Goal: Transaction & Acquisition: Purchase product/service

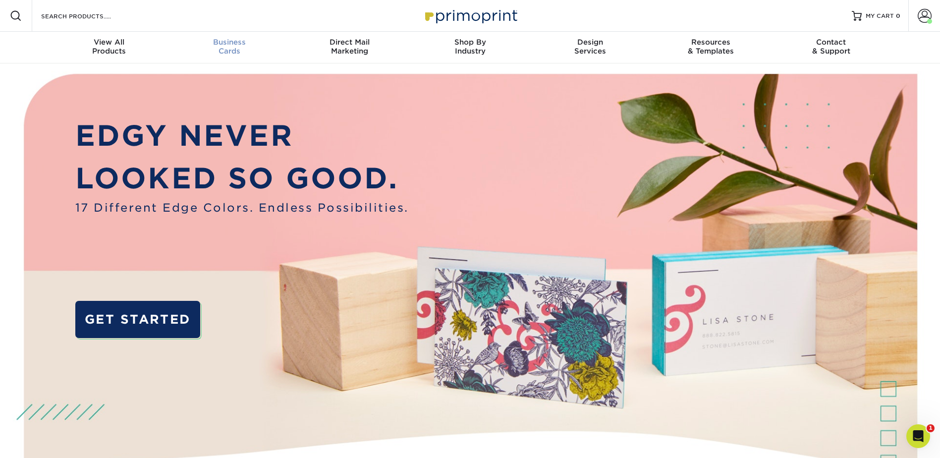
click at [235, 38] on span "Business" at bounding box center [229, 42] width 120 height 9
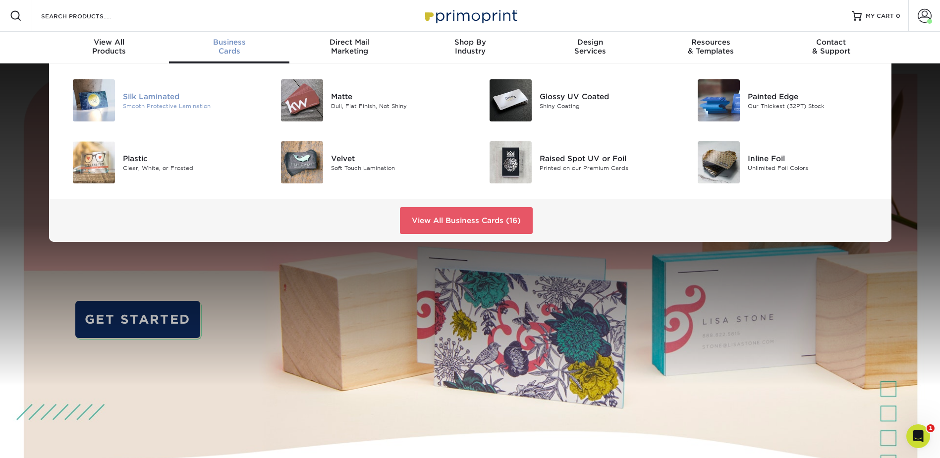
click at [142, 98] on div "Silk Laminated" at bounding box center [188, 96] width 131 height 11
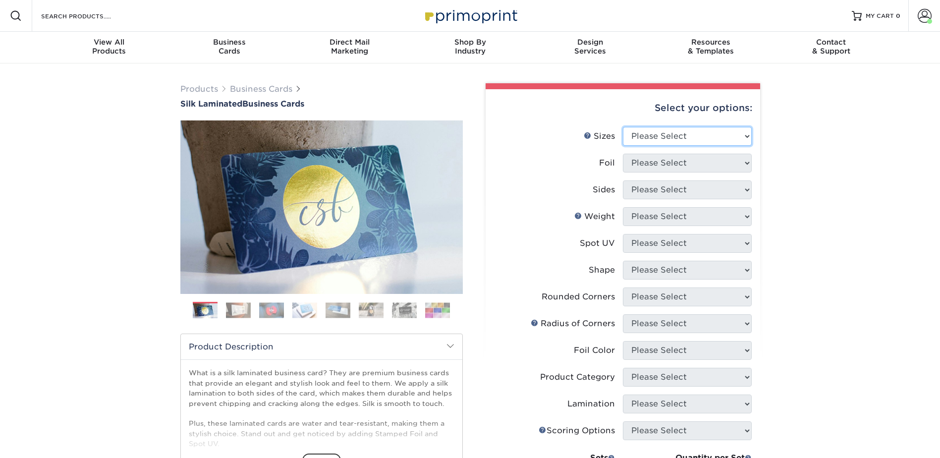
click at [676, 137] on select "Please Select 1.5" x 3.5" - Mini 1.75" x 3.5" - Mini 2" x 2" - Square 2" x 3" -…" at bounding box center [687, 136] width 129 height 19
select select "2.00x3.50"
click at [623, 127] on select "Please Select 1.5" x 3.5" - Mini 1.75" x 3.5" - Mini 2" x 2" - Square 2" x 3" -…" at bounding box center [687, 136] width 129 height 19
click at [672, 166] on select "Please Select Yes No" at bounding box center [687, 163] width 129 height 19
select select "0"
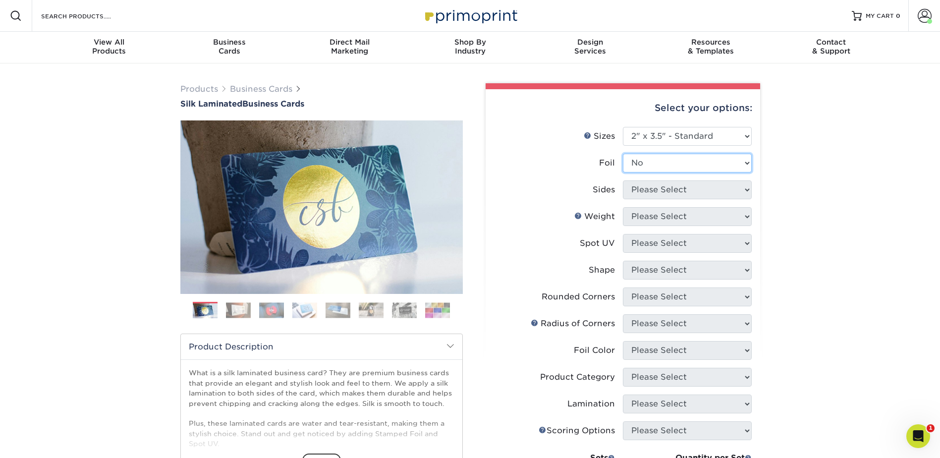
click at [623, 154] on select "Please Select Yes No" at bounding box center [687, 163] width 129 height 19
click at [657, 189] on select "Please Select Print Both Sides Print Front Only" at bounding box center [687, 189] width 129 height 19
select select "13abbda7-1d64-4f25-8bb2-c179b224825d"
click at [623, 180] on select "Please Select Print Both Sides Print Front Only" at bounding box center [687, 189] width 129 height 19
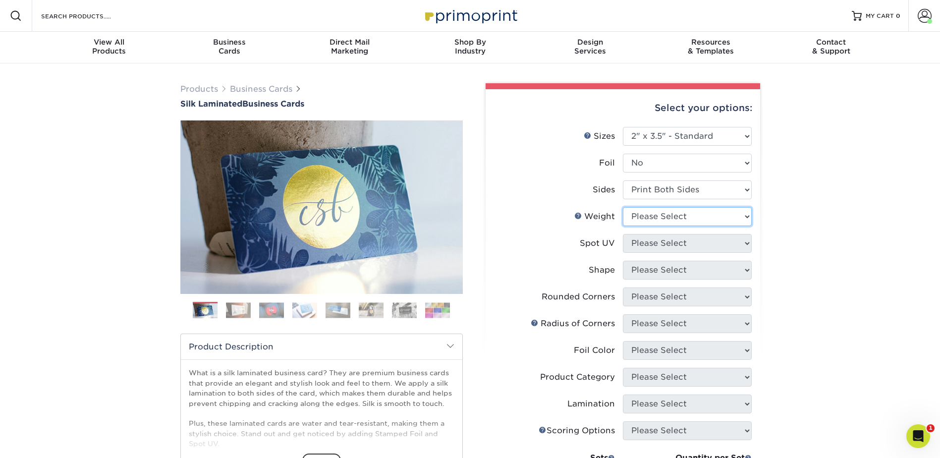
click at [652, 216] on select "Please Select 16PT" at bounding box center [687, 216] width 129 height 19
select select "16PT"
click at [623, 207] on select "Please Select 16PT" at bounding box center [687, 216] width 129 height 19
click at [657, 234] on select "Please Select No Spot UV Front and Back (Both Sides) Front Only Back Only" at bounding box center [687, 243] width 129 height 19
select select "3"
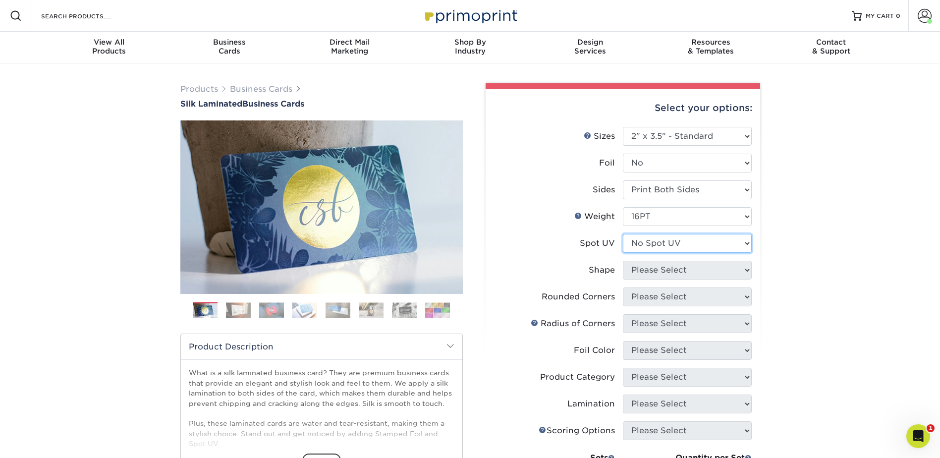
click at [623, 234] on select "Please Select No Spot UV Front and Back (Both Sides) Front Only Back Only" at bounding box center [687, 243] width 129 height 19
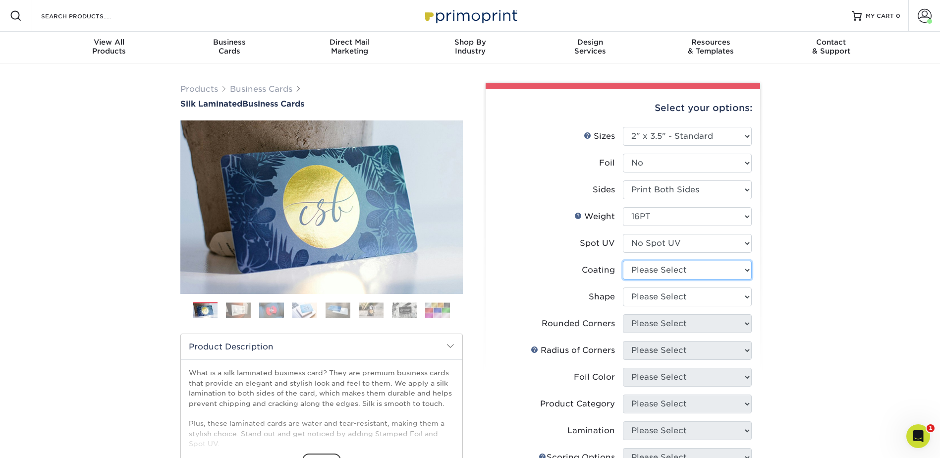
click at [649, 272] on select at bounding box center [687, 270] width 129 height 19
select select "3e7618de-abca-4bda-9f97-8b9129e913d8"
click at [623, 261] on select at bounding box center [687, 270] width 129 height 19
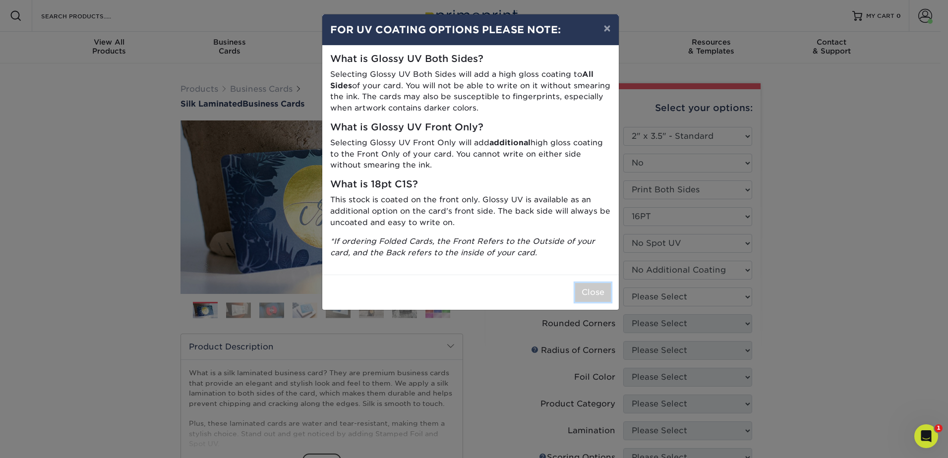
click at [608, 288] on button "Close" at bounding box center [593, 292] width 36 height 19
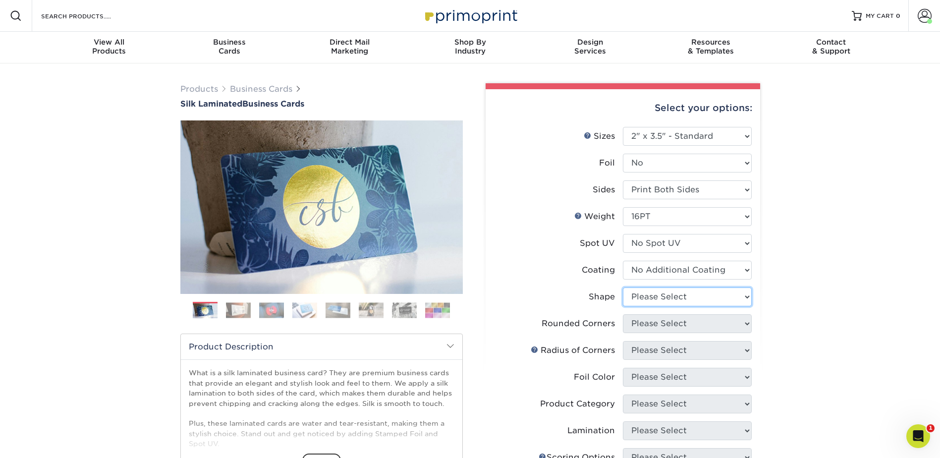
click at [671, 296] on select "Please Select Standard Oval" at bounding box center [687, 297] width 129 height 19
select select "standard"
click at [623, 288] on select "Please Select Standard Oval" at bounding box center [687, 297] width 129 height 19
click at [655, 320] on select "Please Select Yes - Round 2 Corners Yes - Round 4 Corners No" at bounding box center [687, 323] width 129 height 19
select select "0"
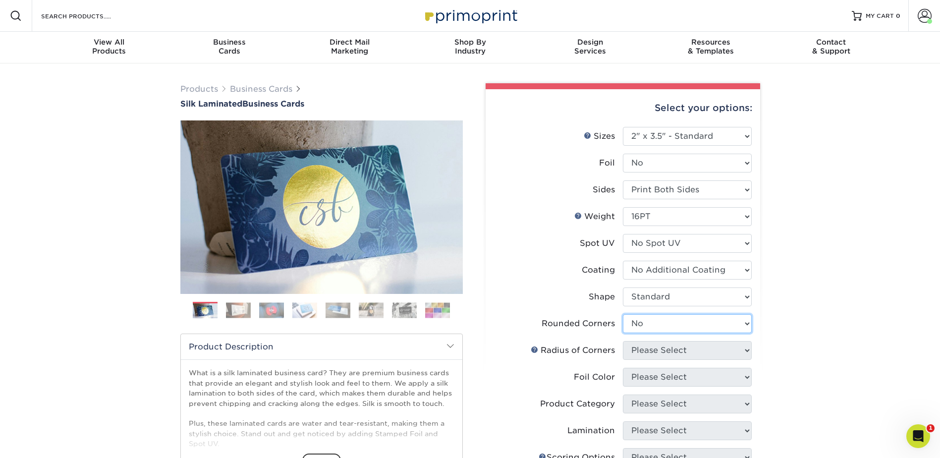
click at [623, 314] on select "Please Select Yes - Round 2 Corners Yes - Round 4 Corners No" at bounding box center [687, 323] width 129 height 19
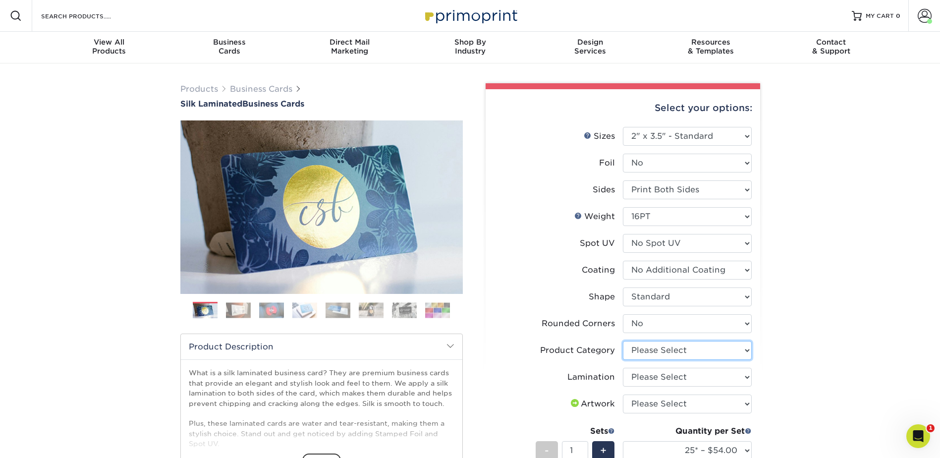
click at [704, 347] on select "Please Select Business Cards" at bounding box center [687, 350] width 129 height 19
select select "3b5148f1-0588-4f88-a218-97bcfdce65c1"
click at [623, 341] on select "Please Select Business Cards" at bounding box center [687, 350] width 129 height 19
drag, startPoint x: 681, startPoint y: 377, endPoint x: 680, endPoint y: 383, distance: 6.0
click at [681, 377] on select "Please Select Silk" at bounding box center [687, 377] width 129 height 19
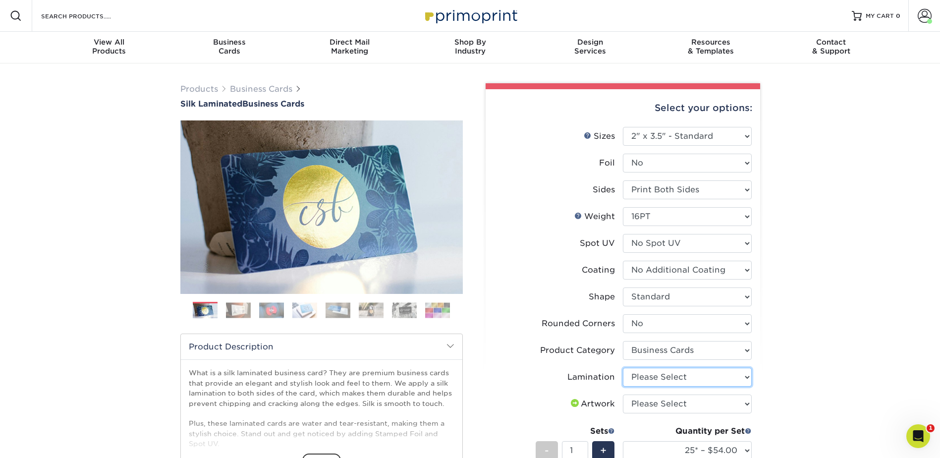
select select "ccacb42f-45f7-42d3-bbd3-7c8421cf37f0"
click at [623, 368] on select "Please Select Silk" at bounding box center [687, 377] width 129 height 19
click at [666, 401] on select "Please Select I will upload files I need a design - $100" at bounding box center [687, 404] width 129 height 19
select select "upload"
click at [623, 395] on select "Please Select I will upload files I need a design - $100" at bounding box center [687, 404] width 129 height 19
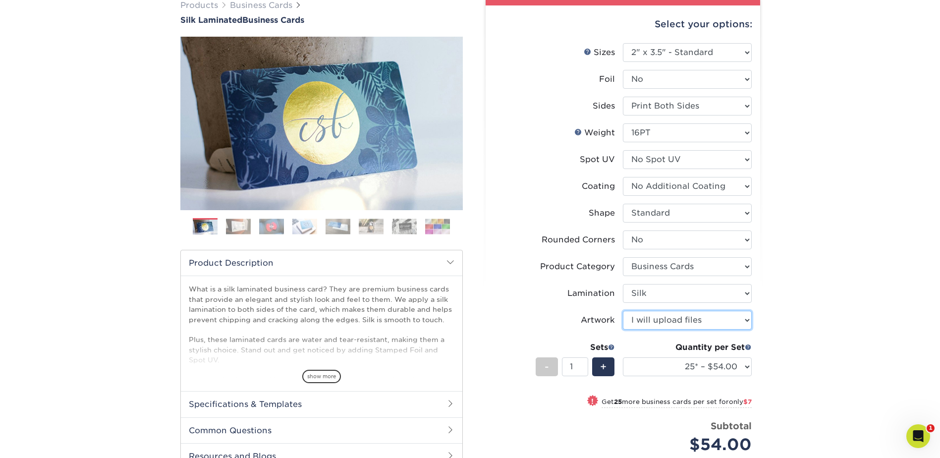
scroll to position [99, 0]
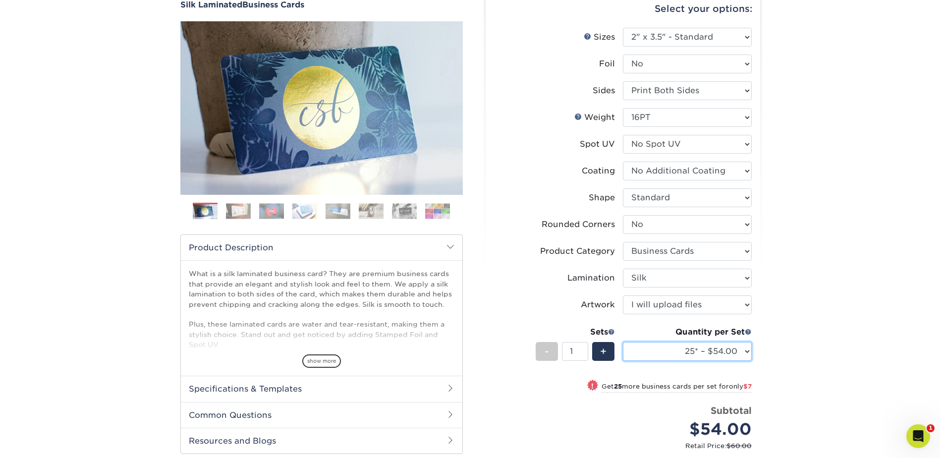
click at [709, 347] on select "25* – $54.00 50* – $61.00 75* – $68.00 100* – $75.00 250* – $82.00 500 – $86.00…" at bounding box center [687, 351] width 129 height 19
select select "100* – $75.00"
click at [623, 342] on select "25* – $54.00 50* – $61.00 75* – $68.00 100* – $75.00 250* – $82.00 500 – $86.00…" at bounding box center [687, 351] width 129 height 19
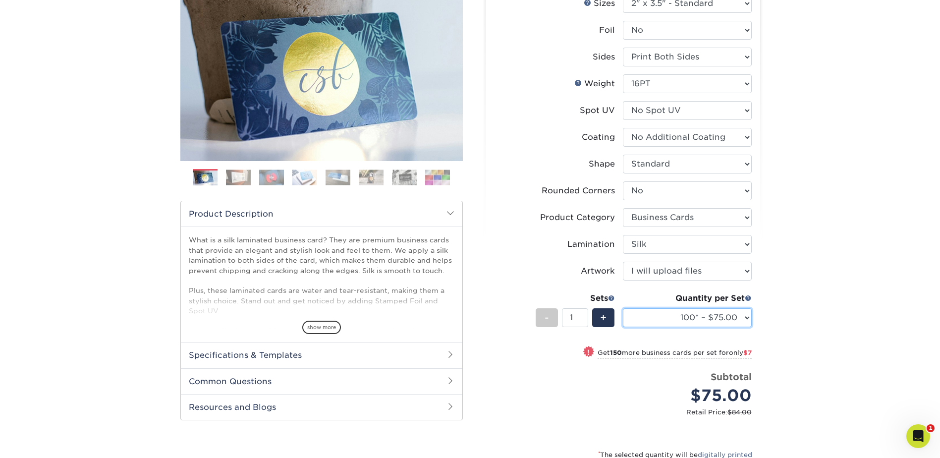
scroll to position [248, 0]
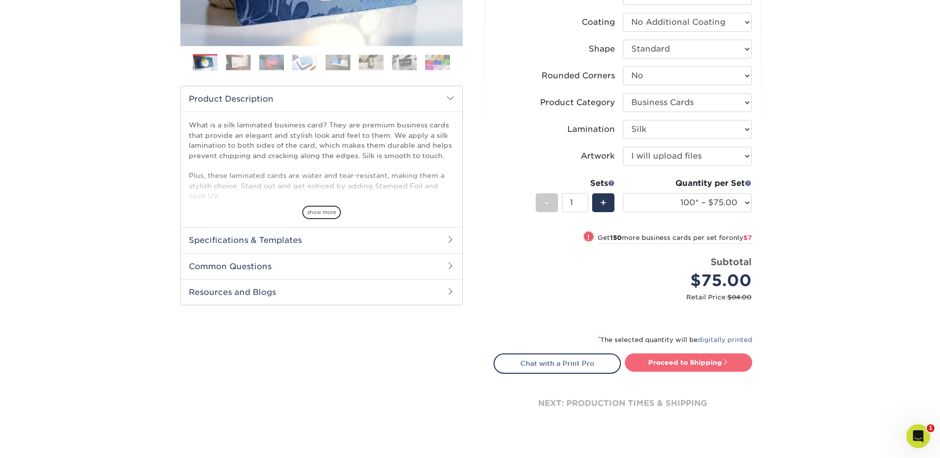
click at [715, 359] on link "Proceed to Shipping" at bounding box center [688, 362] width 127 height 18
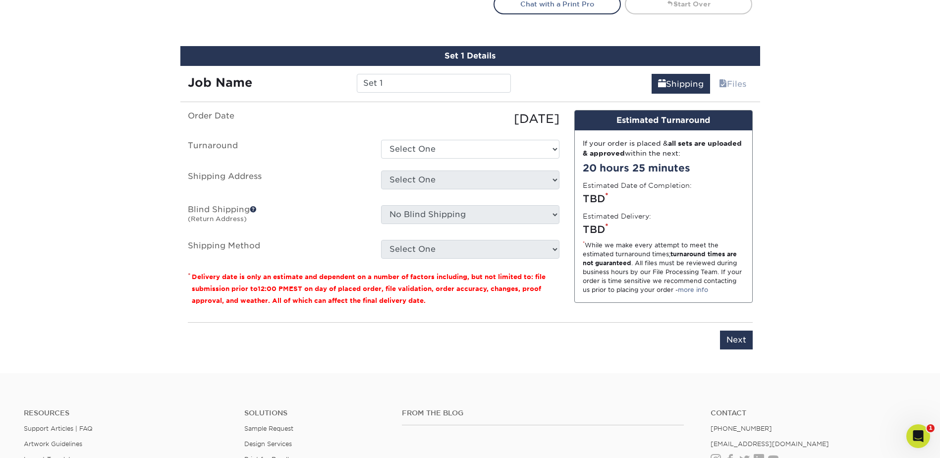
scroll to position [629, 0]
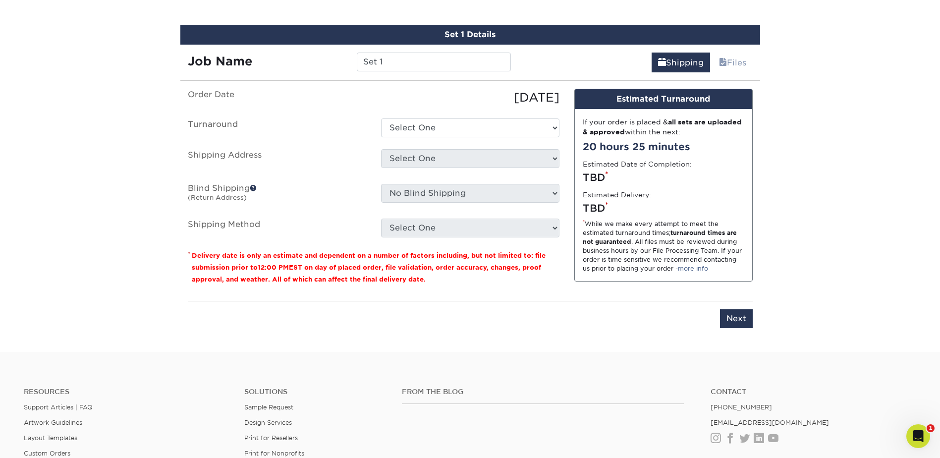
drag, startPoint x: 393, startPoint y: 76, endPoint x: 391, endPoint y: 66, distance: 10.6
click at [391, 73] on div "Set 1 Details Job Name Set 1 Shipping Files You've choosen mailing services! If…" at bounding box center [470, 182] width 580 height 315
click at [391, 66] on input "Set 1" at bounding box center [434, 62] width 154 height 19
click at [414, 69] on div "Set 1 Details Job Name K Shipping Files You've choosen mailing services! If you…" at bounding box center [470, 182] width 580 height 315
click at [414, 63] on input "K" at bounding box center [434, 62] width 154 height 19
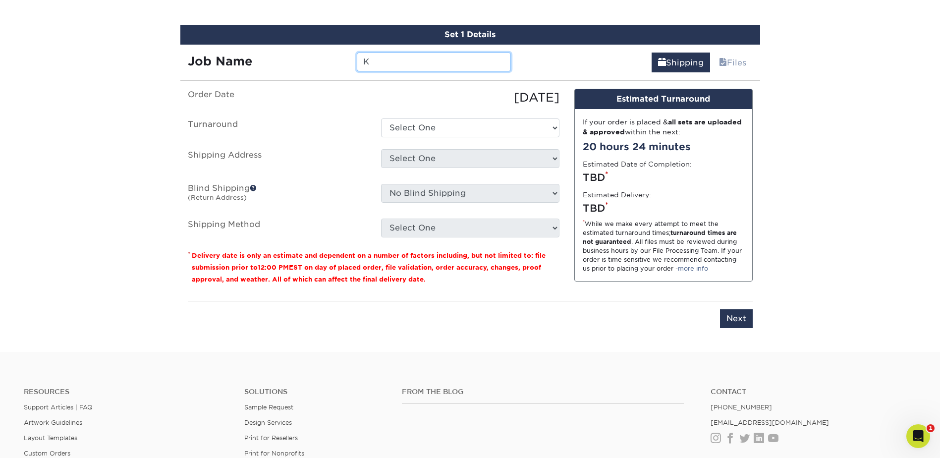
paste input "Ehrenzeller back"
type input "KEhrenzeller"
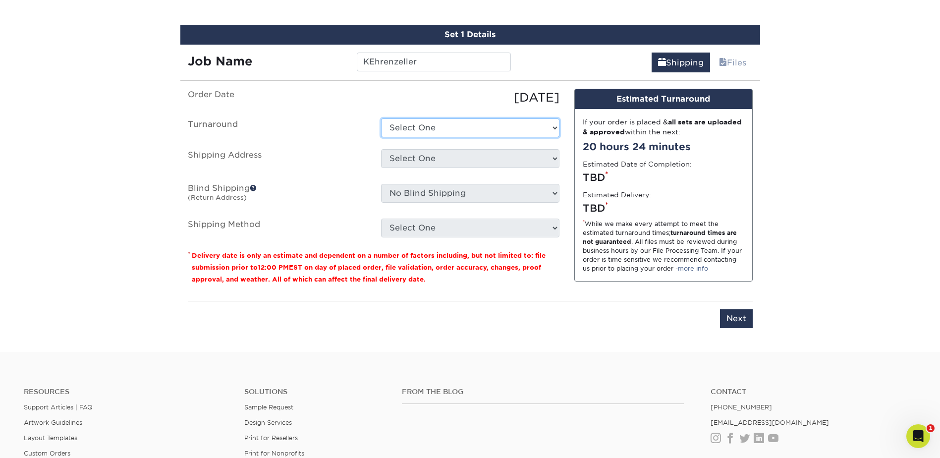
click at [445, 126] on select "Select One 2-4 Business Days 2 Day Next Business Day" at bounding box center [470, 127] width 178 height 19
select select "e8d6ad55-c448-4bce-ba25-c4c4dd4b9d0d"
click at [381, 118] on select "Select One 2-4 Business Days 2 Day Next Business Day" at bounding box center [470, 127] width 178 height 19
click at [446, 153] on select "Select One Adan Arreola Adolfo Ordonez Adolfo Ordonez Alfonso Toro Alicia Monta…" at bounding box center [470, 158] width 178 height 19
select select "274384"
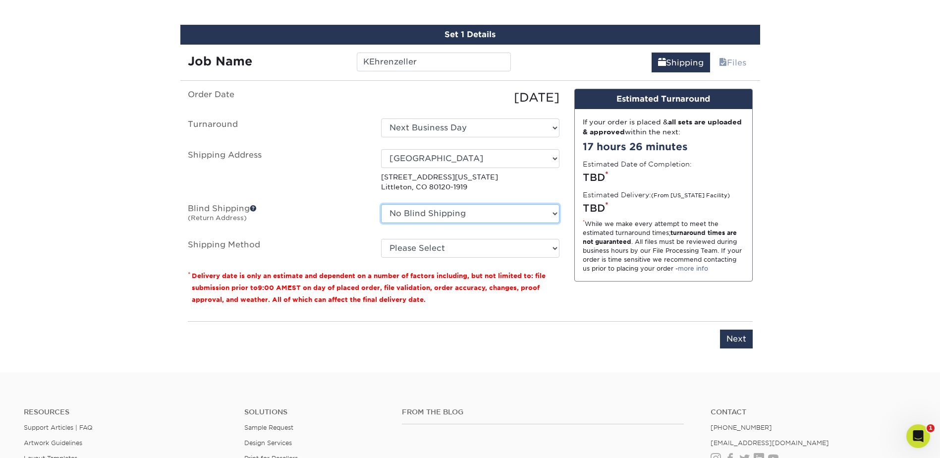
click at [424, 216] on select "No Blind Shipping Adan Arreola Adolfo Ordonez Adolfo Ordonez Alfonso Toro Alici…" at bounding box center [470, 213] width 178 height 19
select select "274384"
click at [381, 204] on select "No Blind Shipping Adan Arreola Adolfo Ordonez Adolfo Ordonez Alfonso Toro Alici…" at bounding box center [470, 213] width 178 height 19
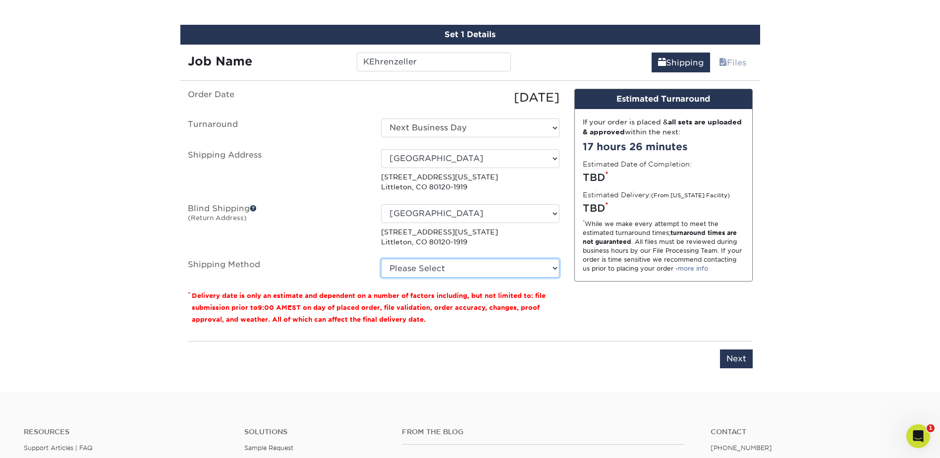
drag, startPoint x: 439, startPoint y: 259, endPoint x: 439, endPoint y: 265, distance: 6.0
click at [439, 260] on select "Please Select Ground Shipping (+$7.84) 3 Day Shipping Service (+$15.34) 2 Day A…" at bounding box center [470, 268] width 178 height 19
select select "03"
click at [381, 259] on select "Please Select Ground Shipping (+$7.84) 3 Day Shipping Service (+$15.34) 2 Day A…" at bounding box center [470, 268] width 178 height 19
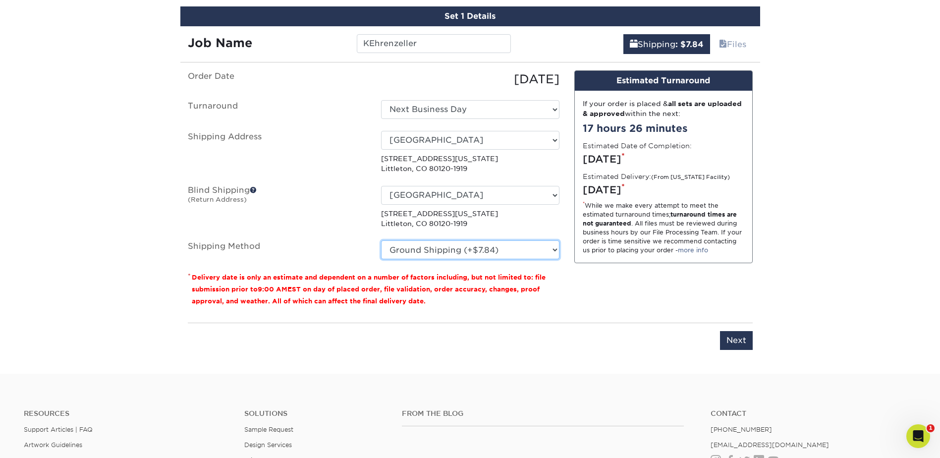
scroll to position [678, 0]
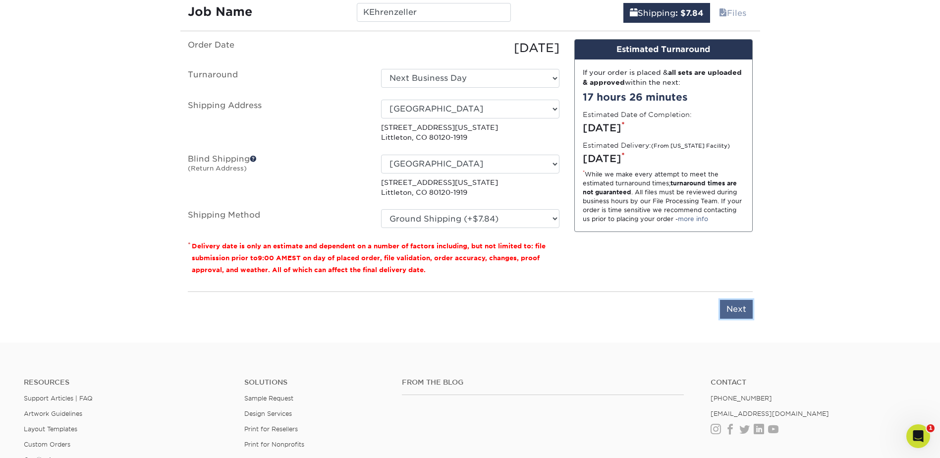
click at [732, 305] on input "Next" at bounding box center [736, 309] width 33 height 19
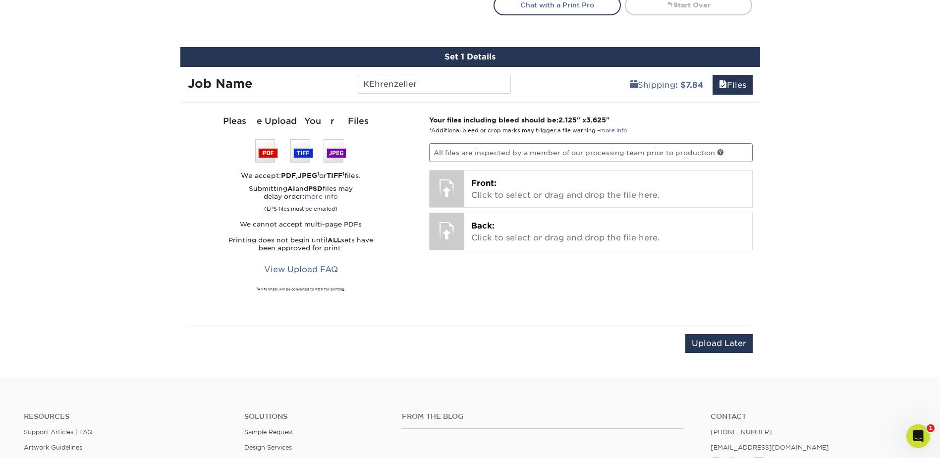
scroll to position [579, 0]
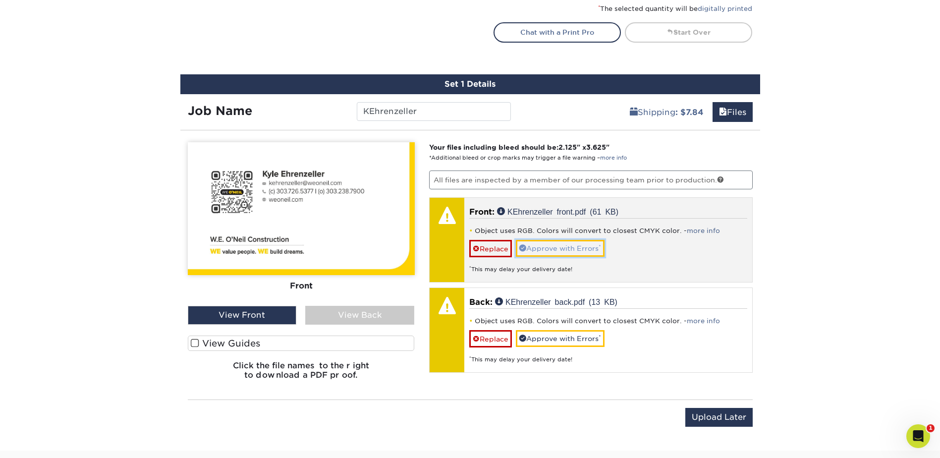
click at [562, 251] on link "Approve with Errors *" at bounding box center [560, 248] width 89 height 17
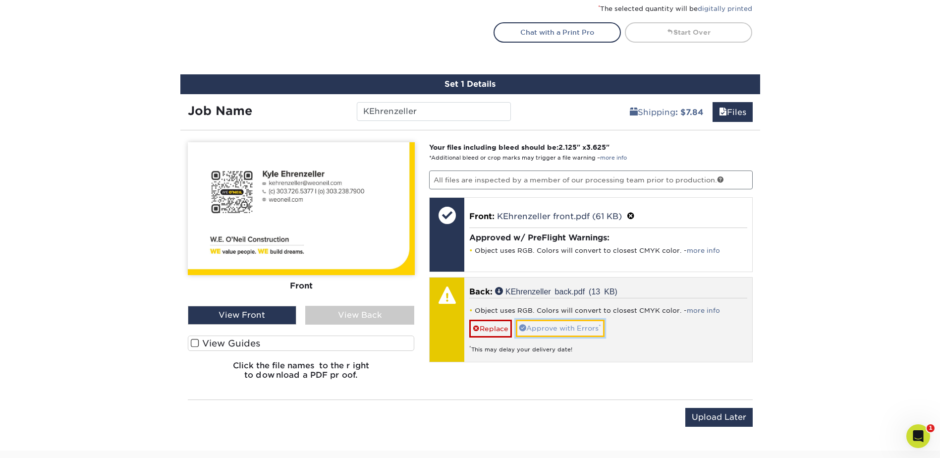
click at [562, 321] on link "Approve with Errors *" at bounding box center [560, 328] width 89 height 17
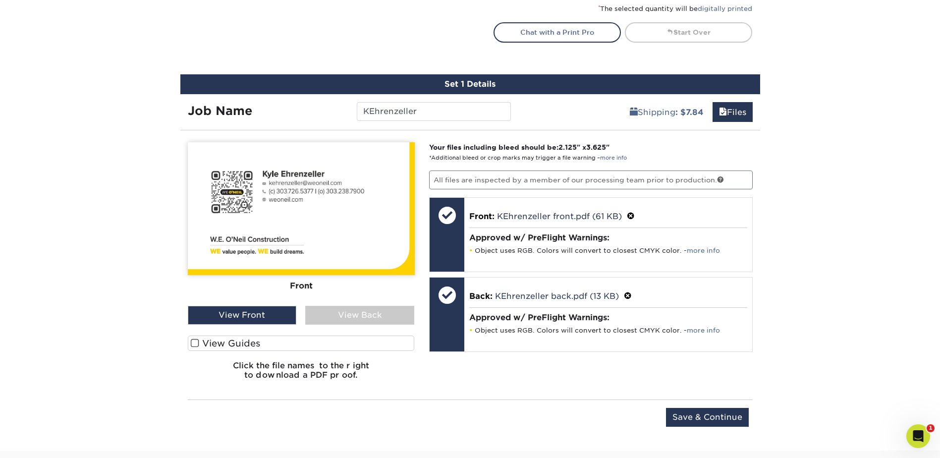
click at [342, 310] on div "View Back" at bounding box center [359, 315] width 109 height 19
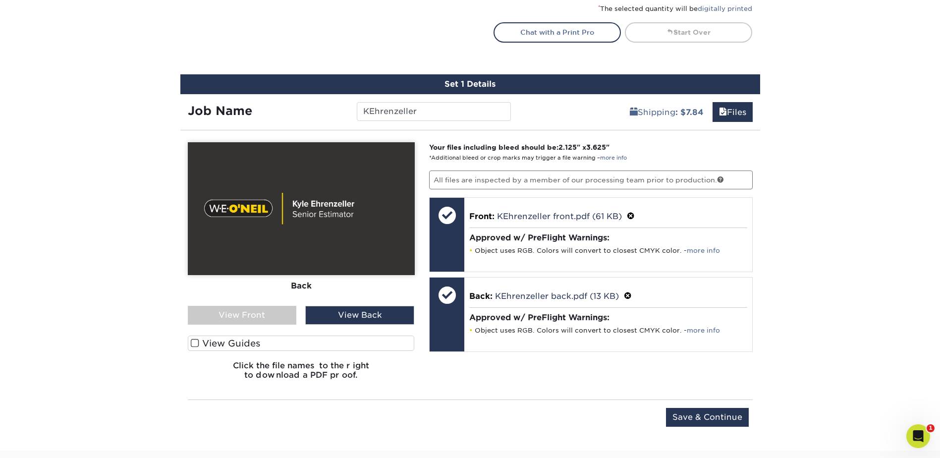
click at [277, 313] on div "View Front" at bounding box center [242, 315] width 109 height 19
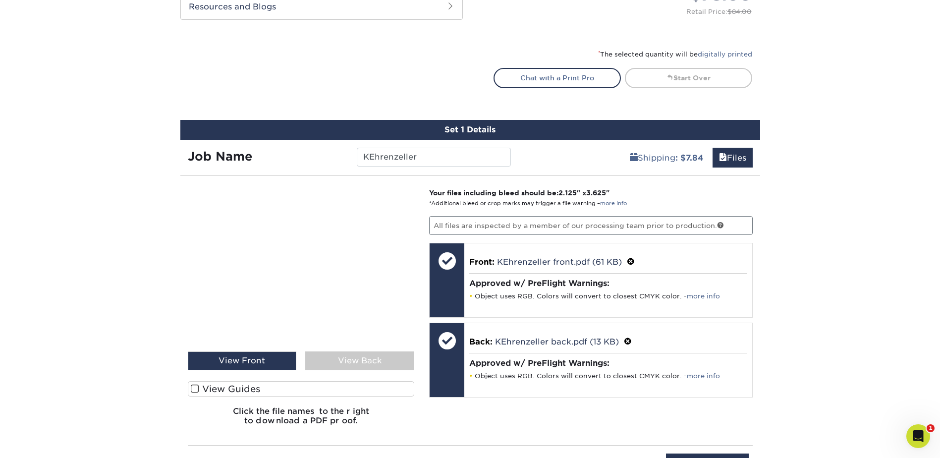
scroll to position [529, 0]
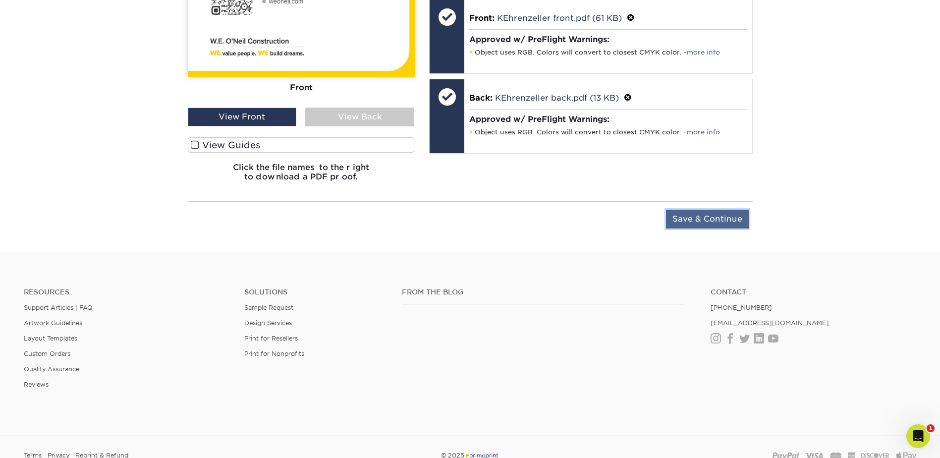
click at [699, 226] on input "Save & Continue" at bounding box center [707, 219] width 83 height 19
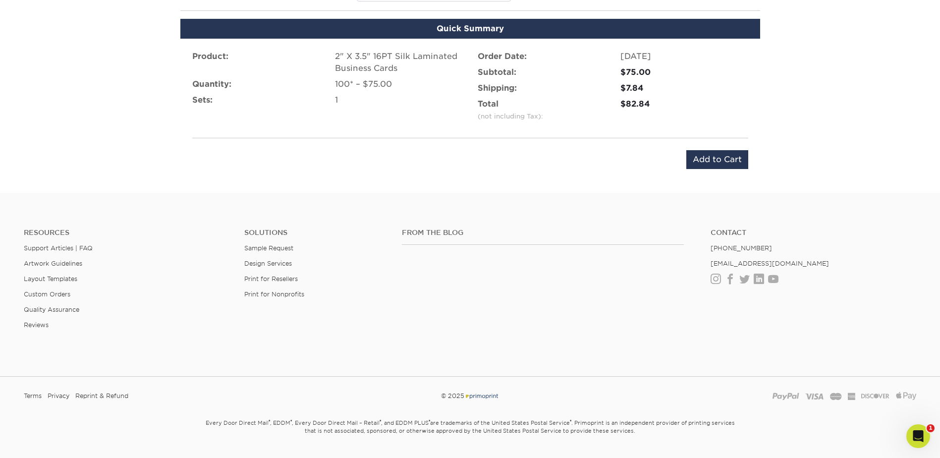
scroll to position [624, 0]
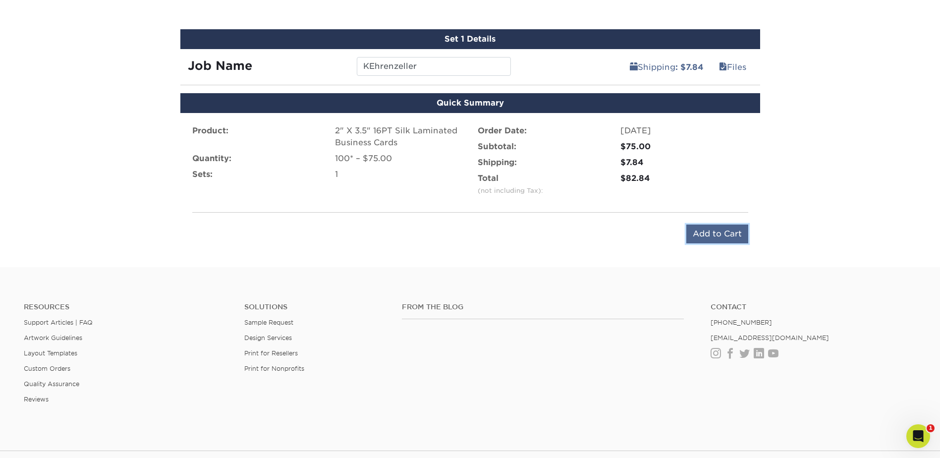
click at [737, 239] on input "Add to Cart" at bounding box center [718, 234] width 62 height 19
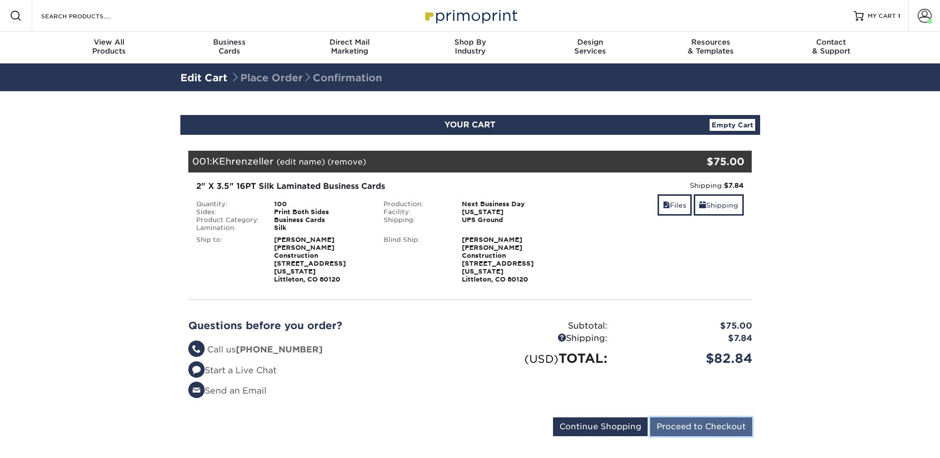
click at [704, 417] on input "Proceed to Checkout" at bounding box center [701, 426] width 102 height 19
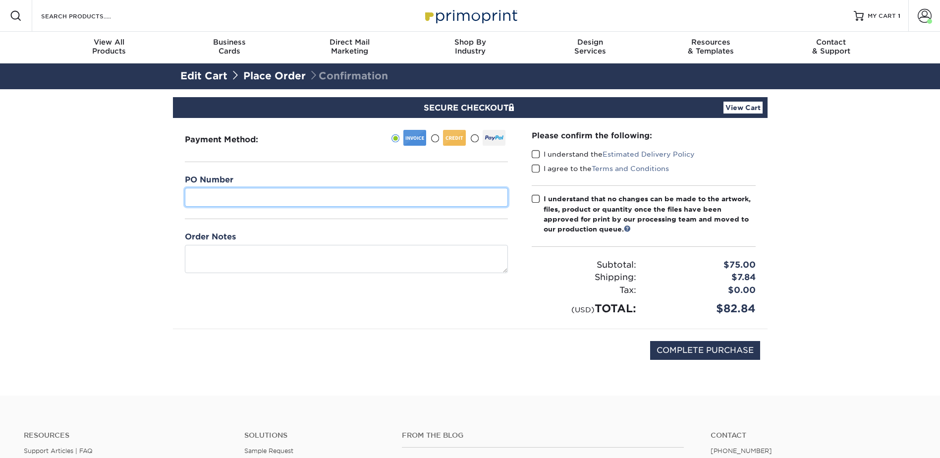
drag, startPoint x: 212, startPoint y: 196, endPoint x: 380, endPoint y: 190, distance: 168.2
click at [212, 196] on input "text" at bounding box center [346, 197] width 323 height 19
type input "14"
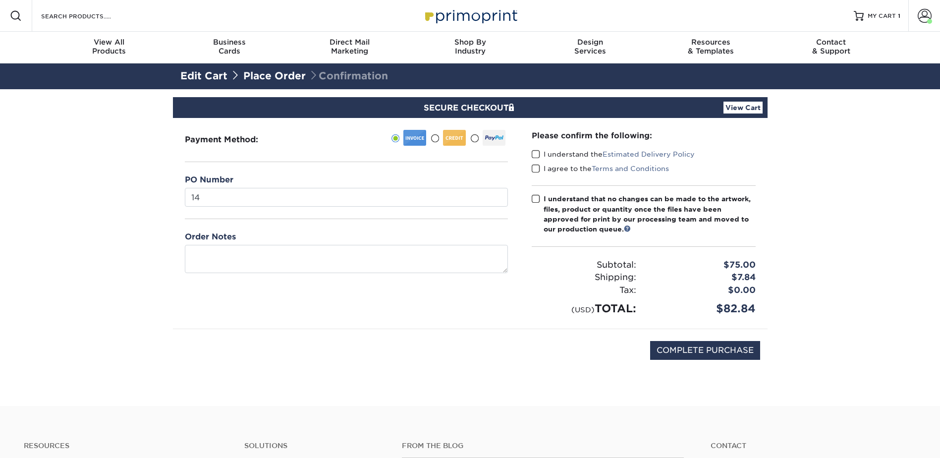
click at [532, 153] on span at bounding box center [536, 154] width 8 height 9
click at [0, 0] on input "I understand the Estimated Delivery Policy" at bounding box center [0, 0] width 0 height 0
click at [537, 169] on span at bounding box center [536, 168] width 8 height 9
click at [0, 0] on input "I agree to the Terms and Conditions" at bounding box center [0, 0] width 0 height 0
click at [537, 199] on span at bounding box center [536, 198] width 8 height 9
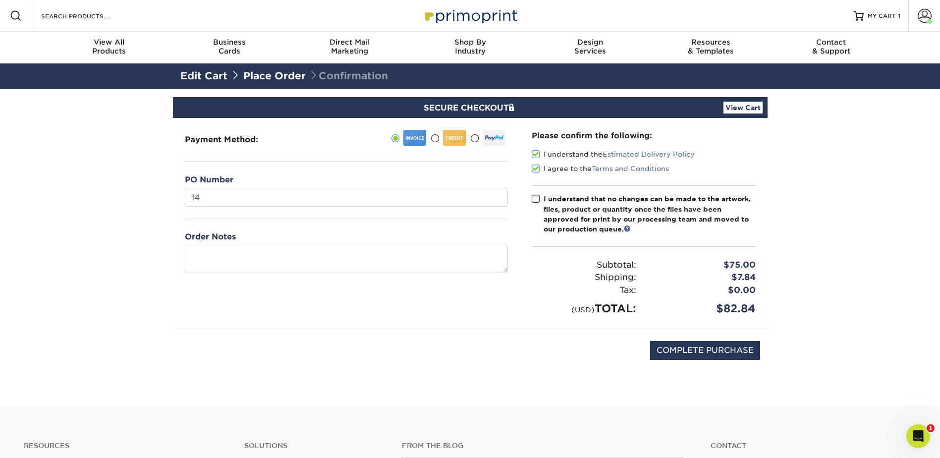
click at [0, 0] on input "I understand that no changes can be made to the artwork, files, product or quan…" at bounding box center [0, 0] width 0 height 0
click at [718, 346] on input "COMPLETE PURCHASE" at bounding box center [705, 350] width 110 height 19
type input "PROCESSING, PLEASE WAIT..."
